Goal: Task Accomplishment & Management: Manage account settings

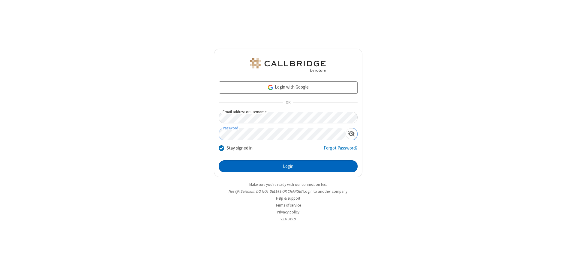
click at [288, 166] on button "Login" at bounding box center [288, 166] width 139 height 12
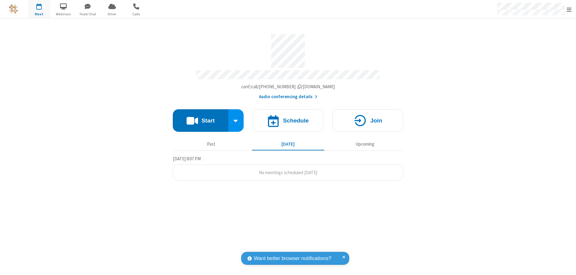
click at [569, 9] on span "Open menu" at bounding box center [569, 10] width 5 height 6
click at [534, 40] on div "Settings" at bounding box center [534, 40] width 84 height 16
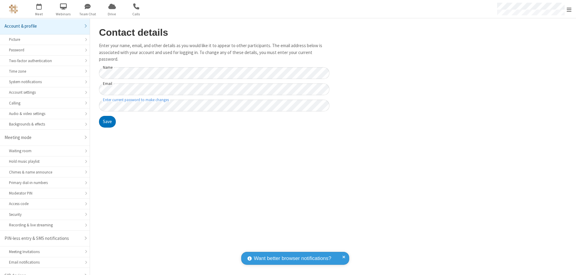
scroll to position [8, 0]
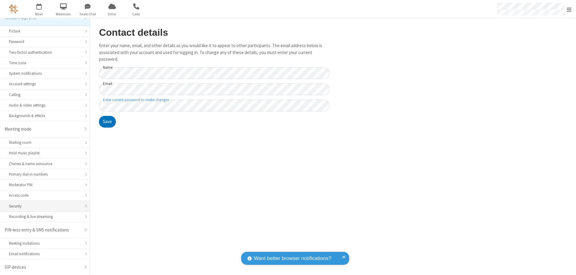
click at [43, 206] on div "Security" at bounding box center [45, 206] width 72 height 6
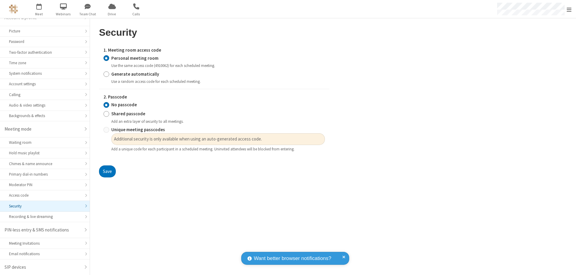
click at [106, 58] on input "Personal meeting room" at bounding box center [106, 58] width 6 height 6
click at [106, 105] on input "No passcode" at bounding box center [106, 105] width 6 height 6
click at [107, 171] on button "Save" at bounding box center [107, 171] width 17 height 12
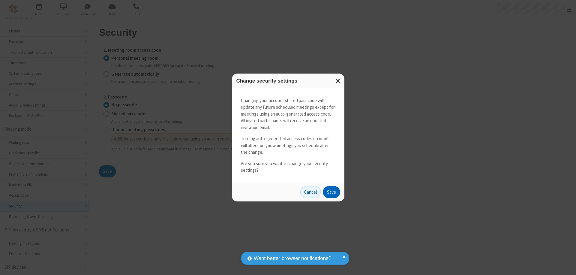
click at [331, 192] on button "Save" at bounding box center [331, 192] width 17 height 12
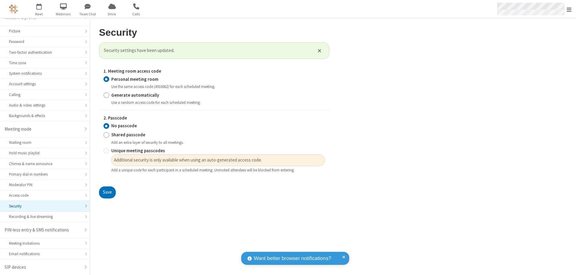
click at [569, 9] on span "Open menu" at bounding box center [569, 10] width 5 height 6
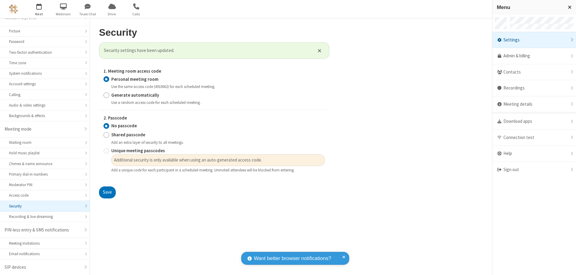
click at [39, 9] on span "button" at bounding box center [39, 6] width 22 height 10
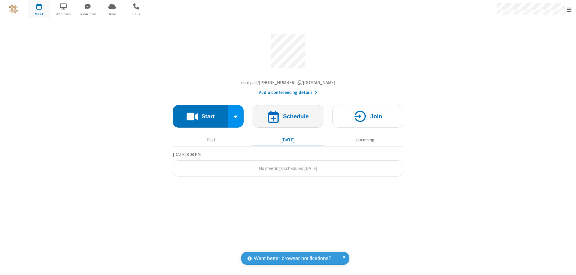
click at [288, 118] on h4 "Schedule" at bounding box center [296, 116] width 26 height 6
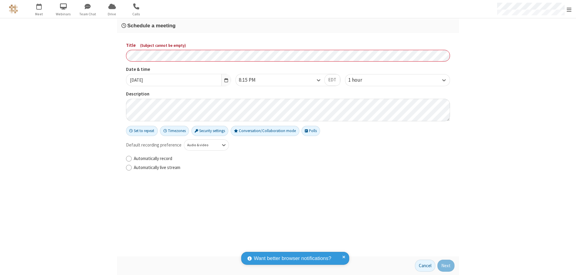
click at [288, 25] on h3 "Schedule a meeting" at bounding box center [287, 26] width 333 height 6
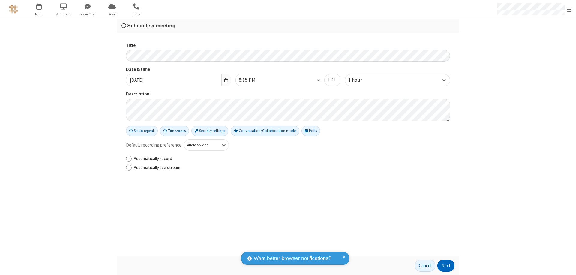
click at [446, 265] on button "Next" at bounding box center [445, 265] width 17 height 12
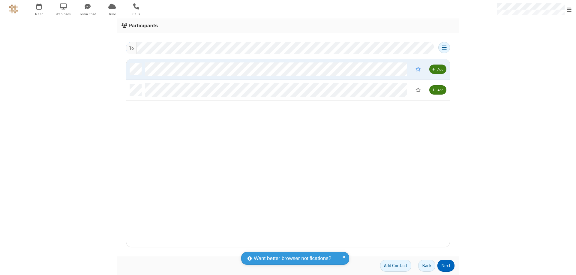
click at [446, 265] on button "Next" at bounding box center [445, 265] width 17 height 12
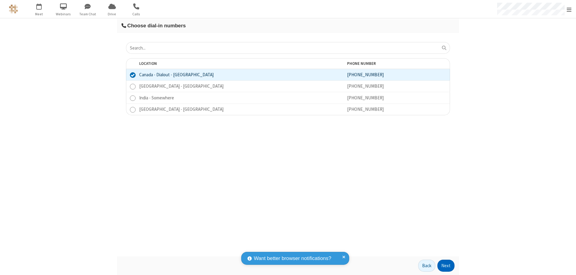
click at [446, 265] on button "Next" at bounding box center [445, 265] width 17 height 12
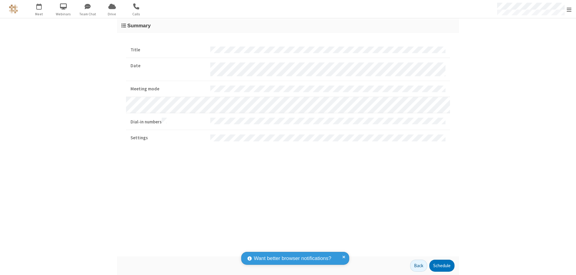
click at [442, 265] on button "Schedule" at bounding box center [441, 265] width 25 height 12
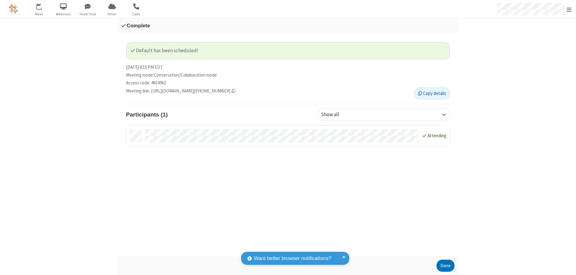
click at [445, 265] on button "Done" at bounding box center [445, 265] width 18 height 12
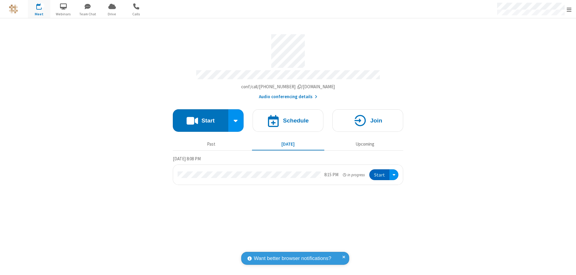
click at [380, 172] on button "Start" at bounding box center [379, 174] width 20 height 11
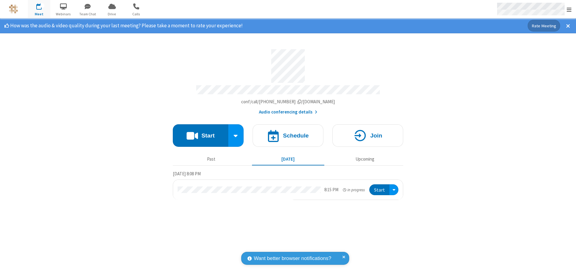
click at [569, 9] on span "Open menu" at bounding box center [569, 10] width 5 height 6
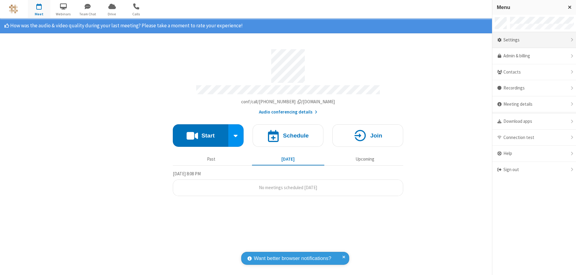
click at [534, 40] on div "Settings" at bounding box center [534, 40] width 84 height 16
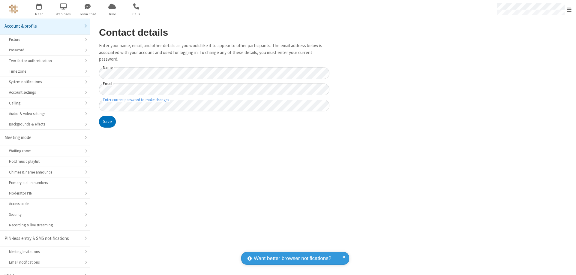
scroll to position [8, 0]
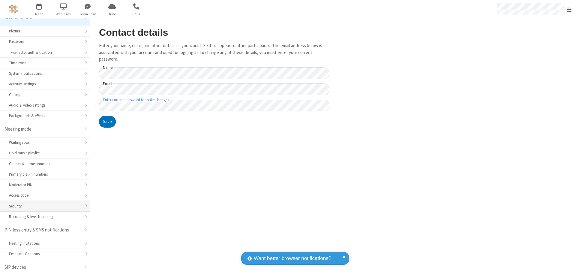
click at [43, 206] on div "Security" at bounding box center [45, 206] width 72 height 6
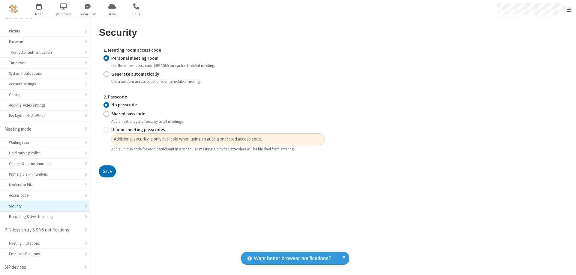
click at [106, 58] on input "Personal meeting room" at bounding box center [106, 58] width 6 height 6
click at [106, 105] on input "No passcode" at bounding box center [106, 105] width 6 height 6
click at [107, 171] on button "Save" at bounding box center [107, 171] width 17 height 12
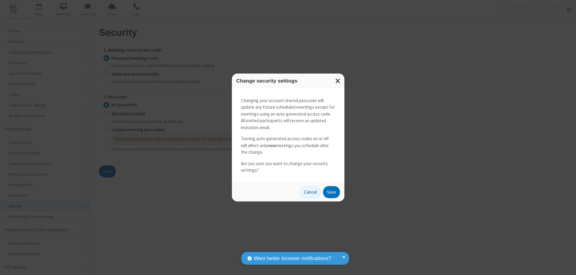
click at [331, 192] on button "Save" at bounding box center [331, 192] width 17 height 12
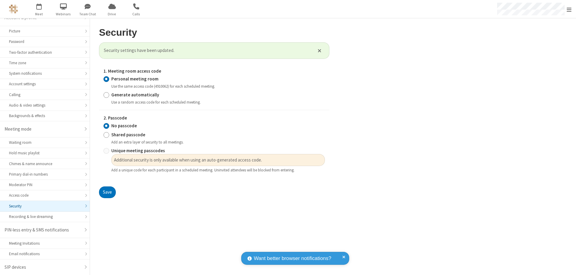
click at [569, 9] on span "Open menu" at bounding box center [569, 10] width 5 height 6
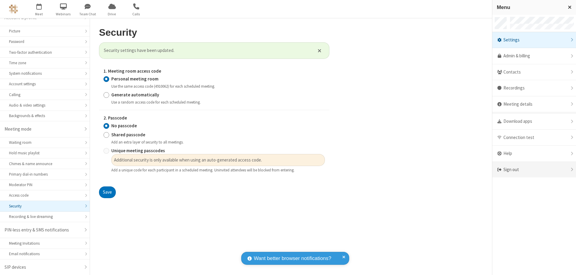
click at [534, 169] on div "Sign out" at bounding box center [534, 170] width 84 height 16
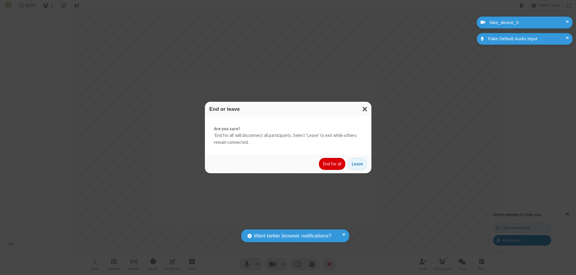
click at [332, 164] on button "End for all" at bounding box center [332, 164] width 26 height 12
